Goal: Information Seeking & Learning: Understand process/instructions

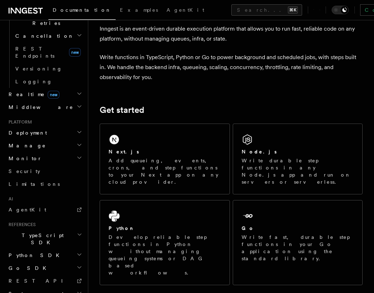
scroll to position [83, 0]
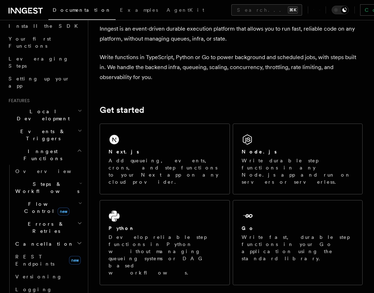
click at [43, 240] on span "Cancellation" at bounding box center [43, 243] width 62 height 7
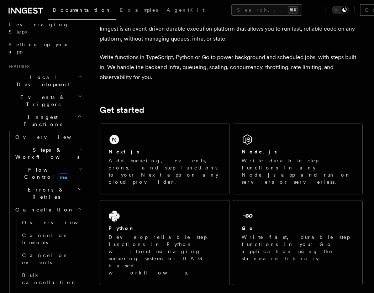
scroll to position [123, 0]
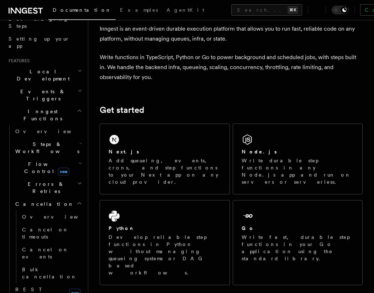
click at [43, 246] on span "Cancel on events" at bounding box center [45, 252] width 47 height 13
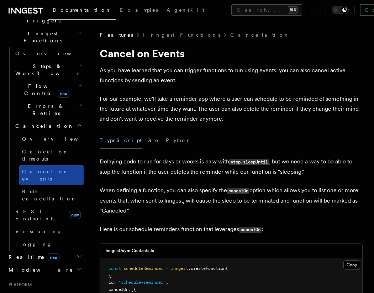
scroll to position [206, 0]
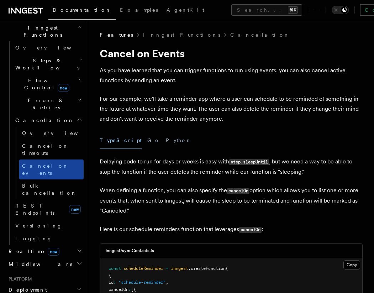
click at [42, 183] on div "Home Quick start Next.js Node.js Python Inngest tour Install the SDK Your first…" at bounding box center [45, 170] width 78 height 703
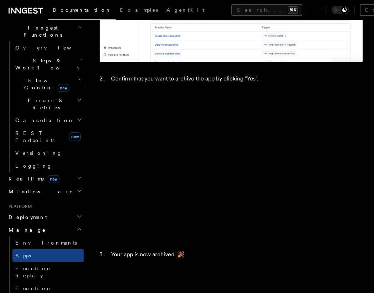
scroll to position [1624, 0]
